Goal: Information Seeking & Learning: Understand process/instructions

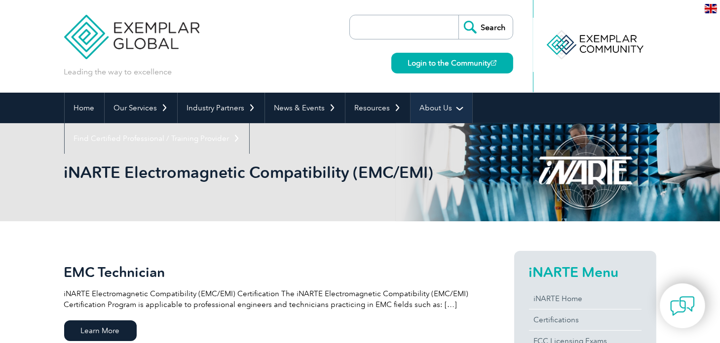
drag, startPoint x: 466, startPoint y: 65, endPoint x: 458, endPoint y: 104, distance: 40.2
click at [466, 65] on link "Login to the Community" at bounding box center [452, 63] width 122 height 21
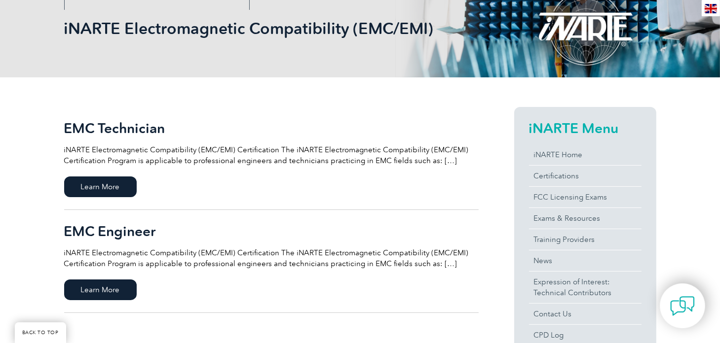
scroll to position [153, 0]
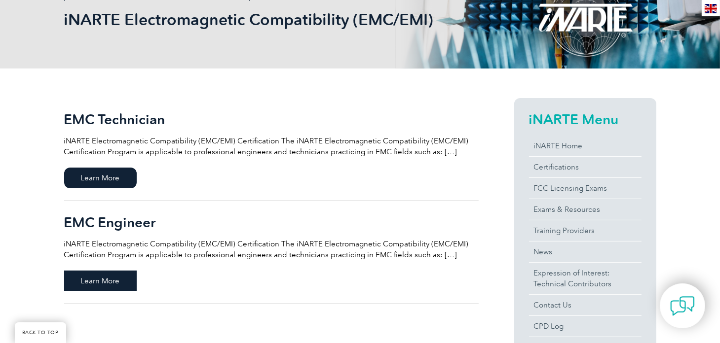
click at [113, 276] on span "Learn More" at bounding box center [100, 281] width 73 height 21
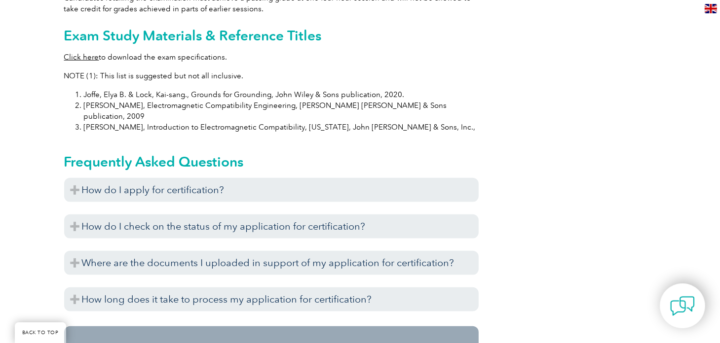
scroll to position [1010, 0]
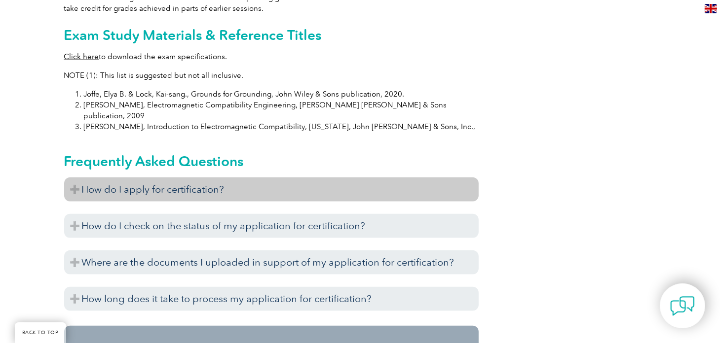
click at [75, 178] on h3 "How do I apply for certification?" at bounding box center [271, 190] width 414 height 24
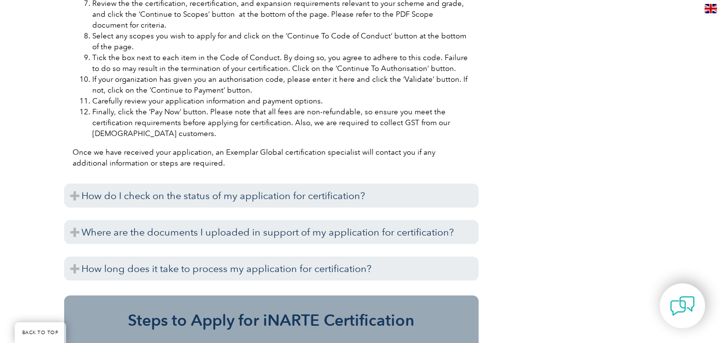
scroll to position [1451, 0]
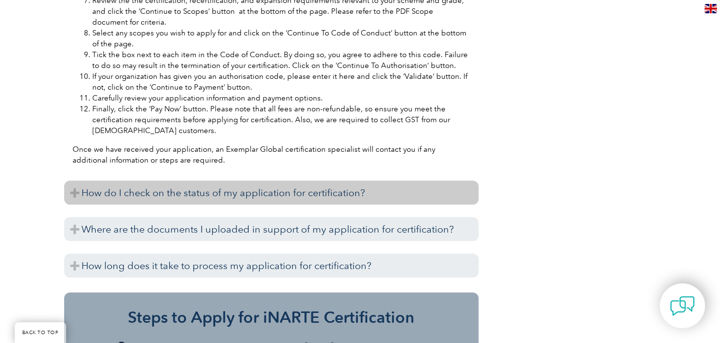
click at [78, 181] on h3 "How do I check on the status of my application for certification?" at bounding box center [271, 193] width 414 height 24
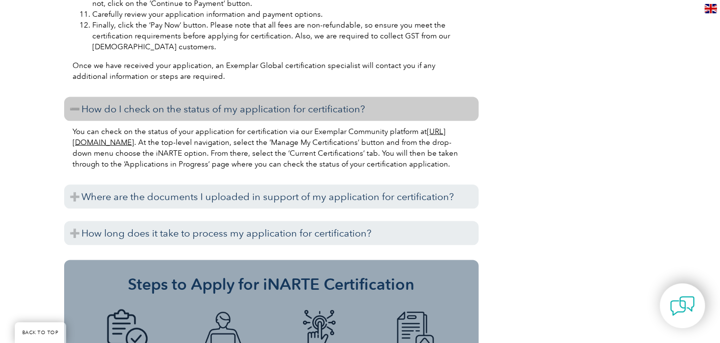
scroll to position [1537, 0]
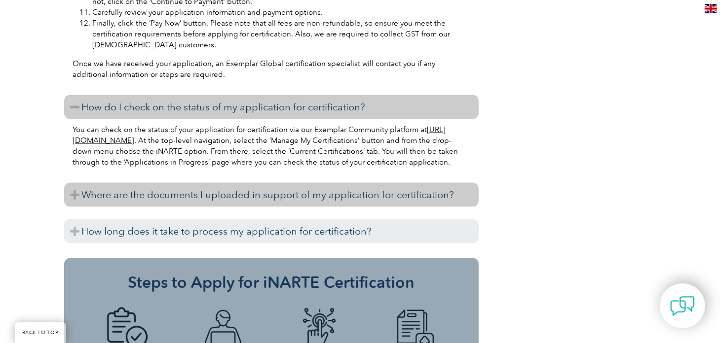
click at [76, 183] on h3 "Where are the documents I uploaded in support of my application for certificati…" at bounding box center [271, 195] width 414 height 24
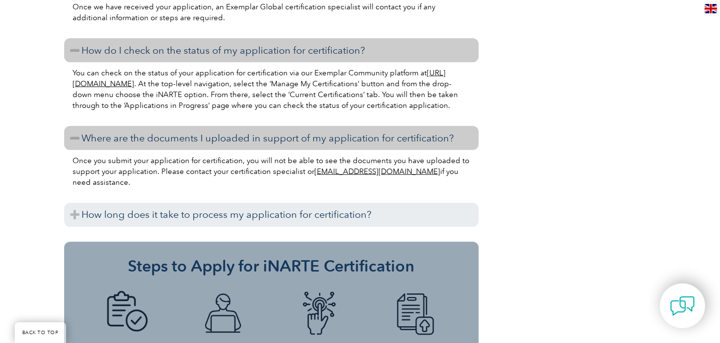
scroll to position [1594, 0]
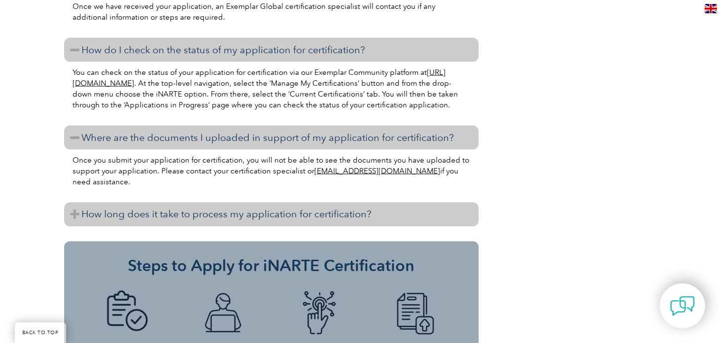
click at [75, 203] on h3 "How long does it take to process my application for certification?" at bounding box center [271, 215] width 414 height 24
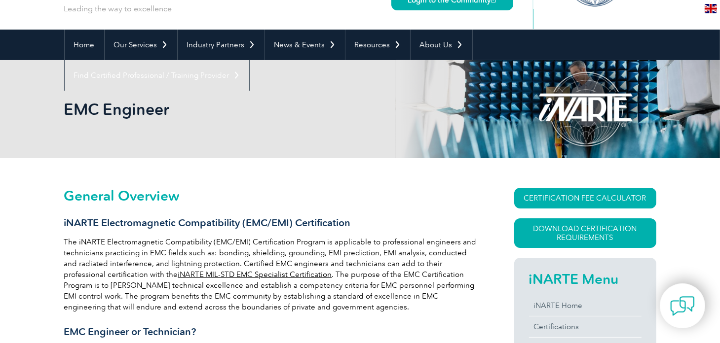
scroll to position [63, 0]
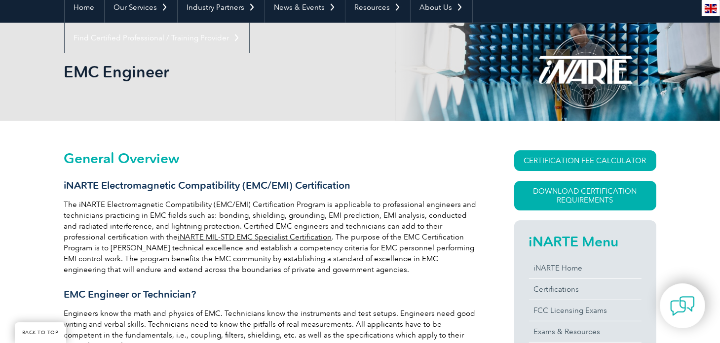
scroll to position [101, 0]
click at [579, 157] on link "CERTIFICATION FEE CALCULATOR" at bounding box center [585, 160] width 142 height 21
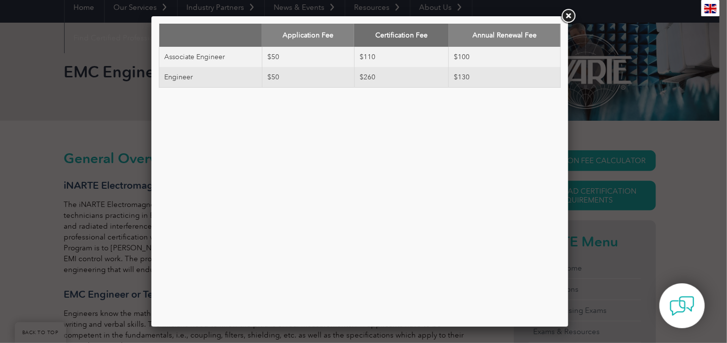
click at [569, 17] on link at bounding box center [568, 16] width 18 height 18
